Goal: Information Seeking & Learning: Learn about a topic

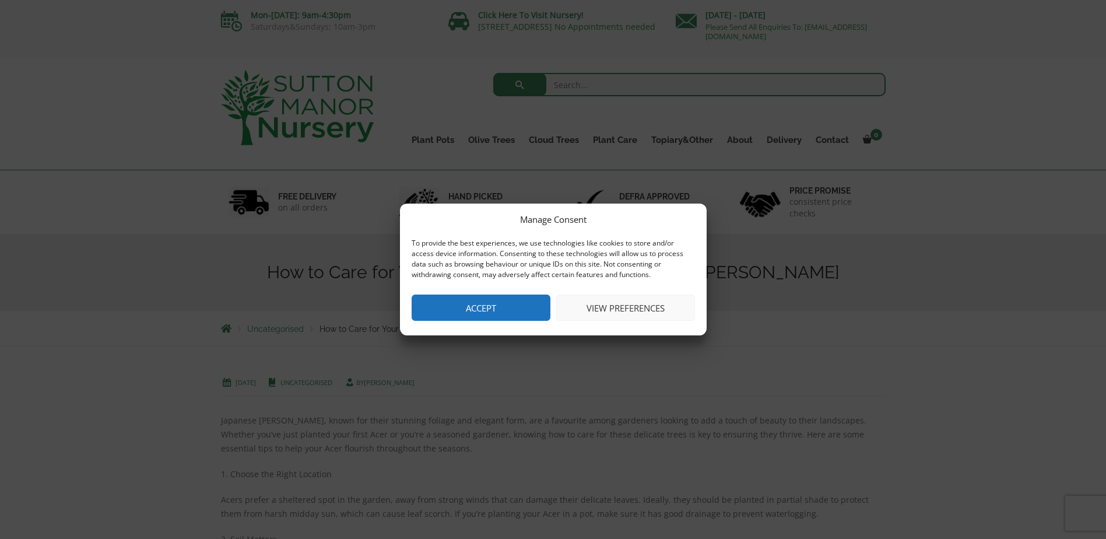
click at [493, 304] on button "Accept" at bounding box center [481, 307] width 139 height 26
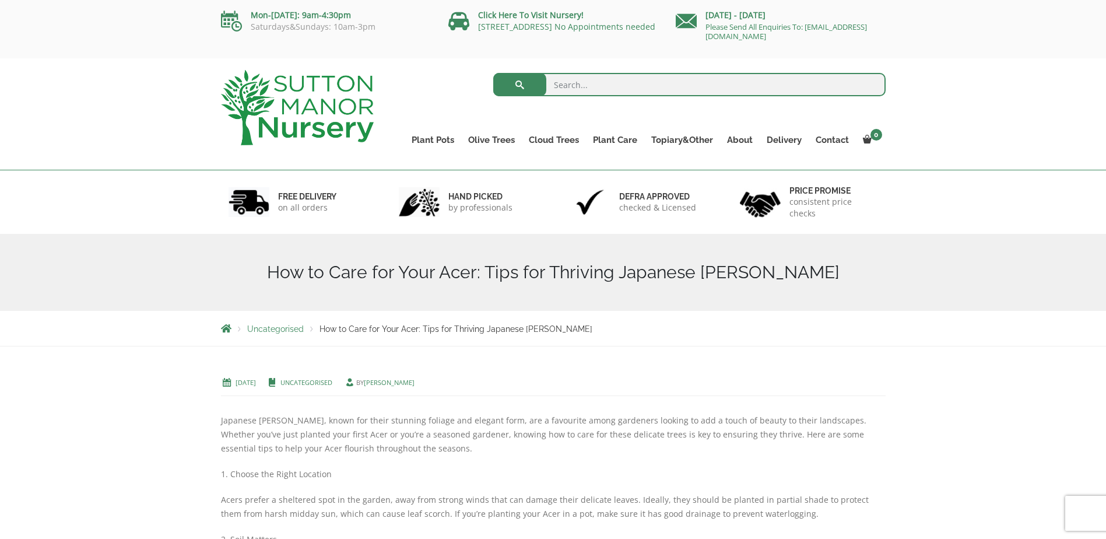
click at [565, 85] on input "search" at bounding box center [689, 84] width 392 height 23
paste input "acer saime uchi care"
type input "acer saime uchi care"
click at [493, 73] on button "submit" at bounding box center [519, 84] width 53 height 23
